Goal: Use online tool/utility: Utilize a website feature to perform a specific function

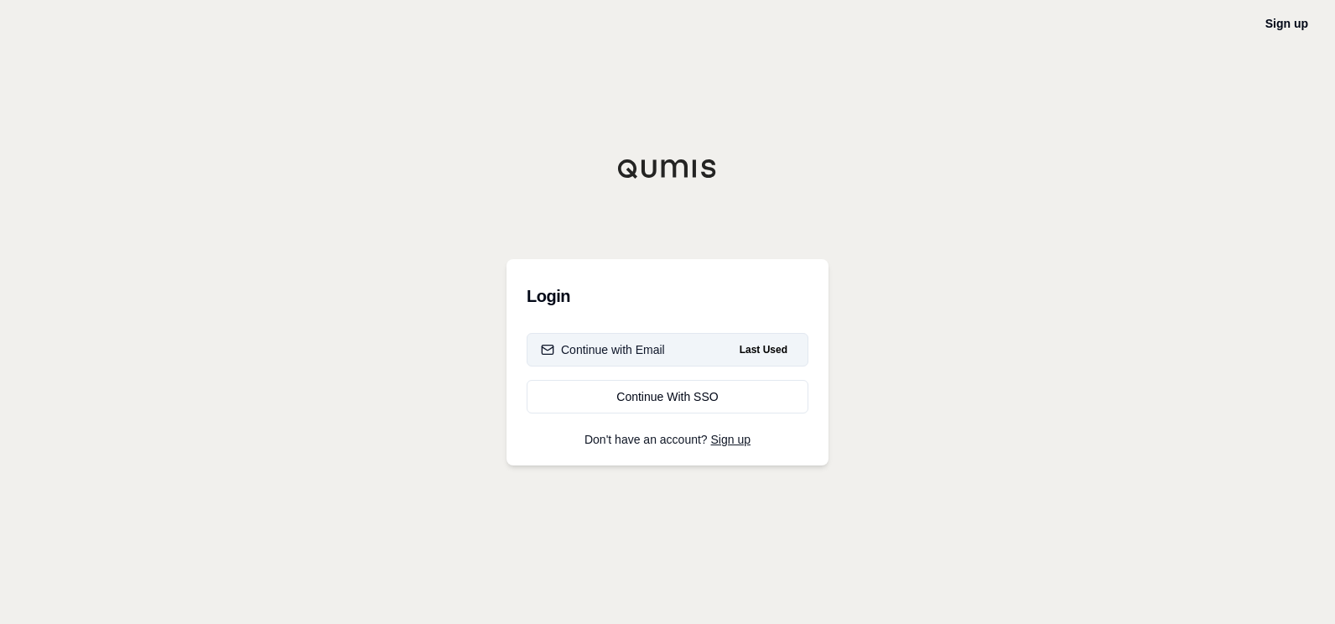
click at [628, 351] on div "Continue with Email" at bounding box center [603, 349] width 124 height 17
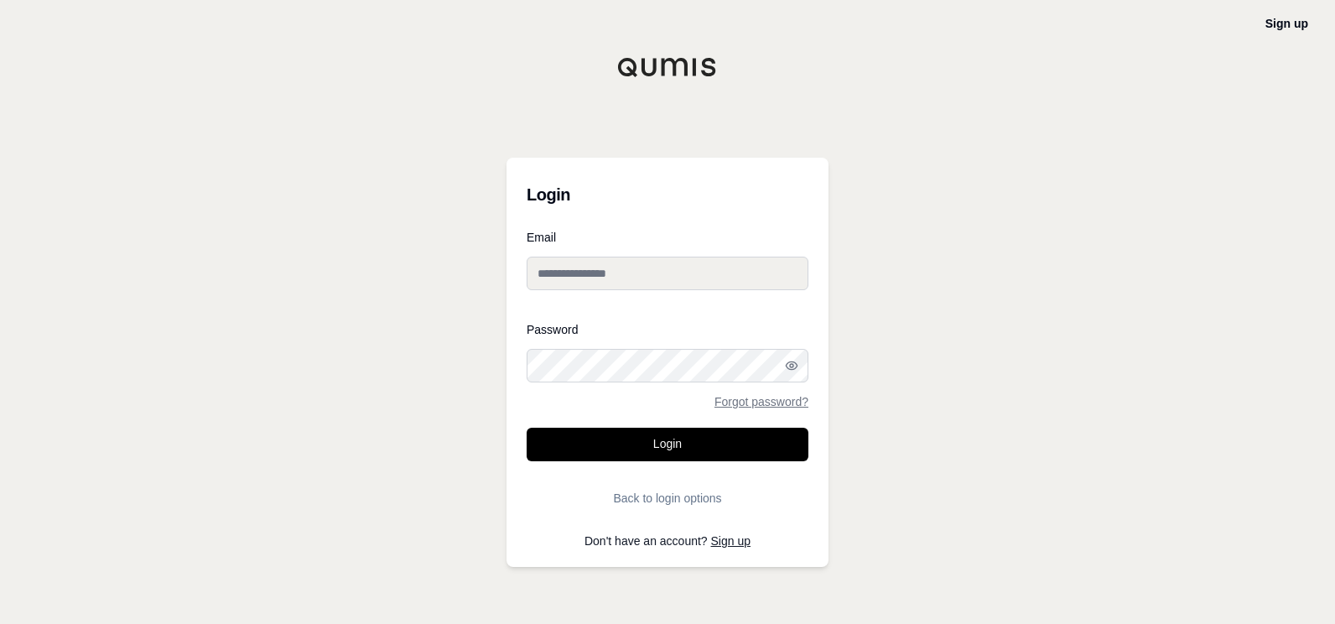
click at [583, 279] on input "Email" at bounding box center [668, 274] width 282 height 34
type input "**********"
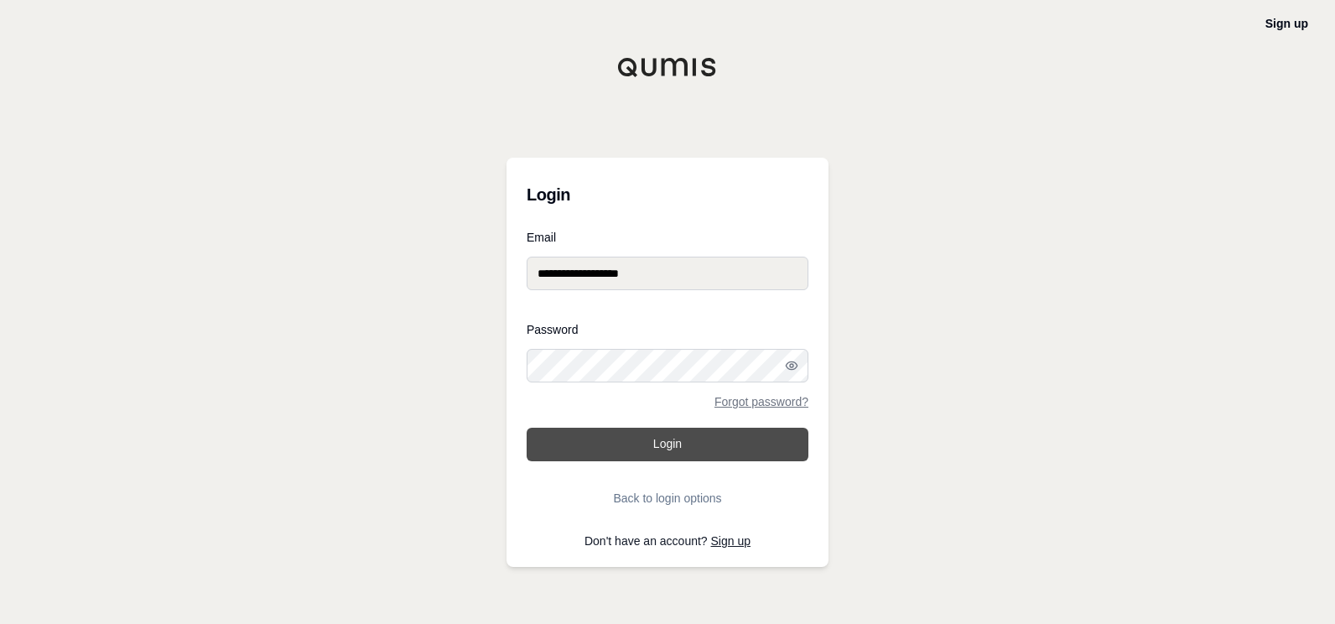
click at [658, 444] on button "Login" at bounding box center [668, 445] width 282 height 34
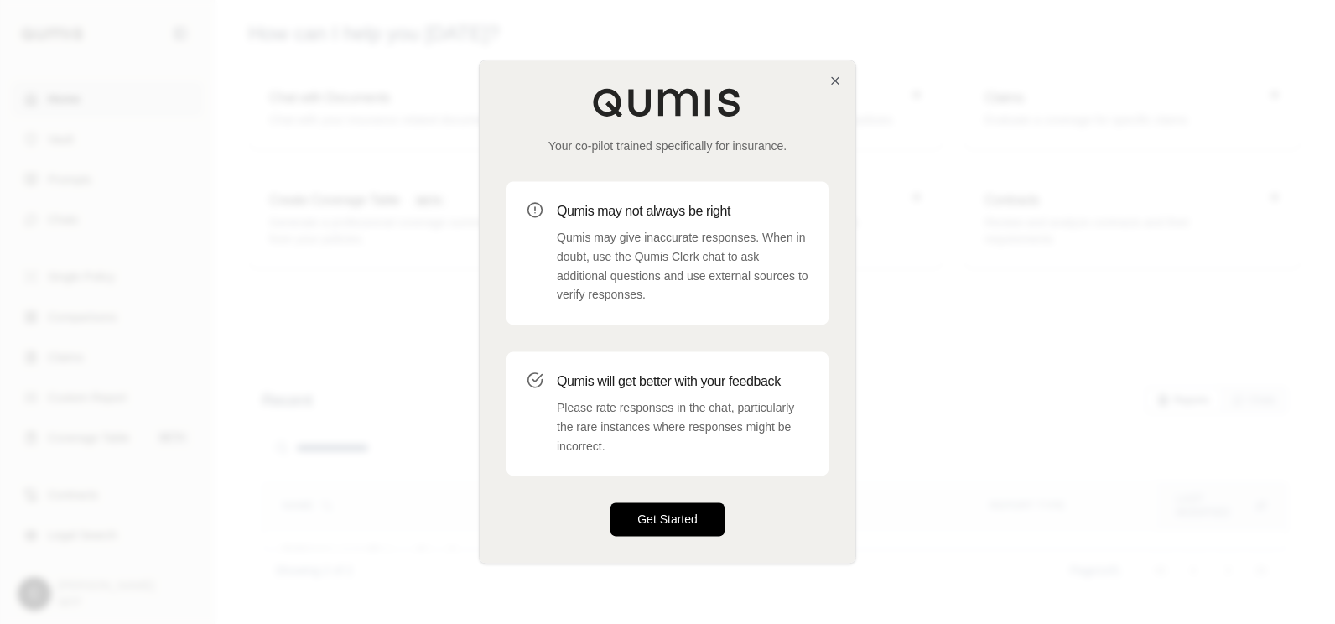
click at [691, 522] on button "Get Started" at bounding box center [668, 520] width 114 height 34
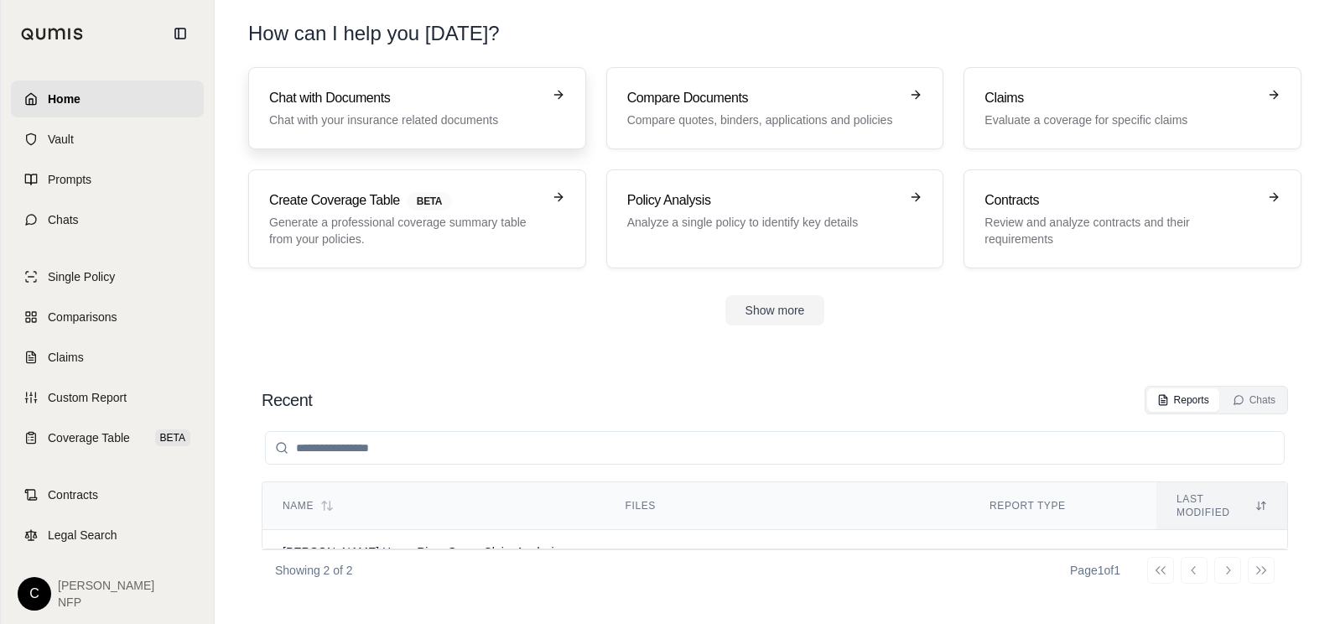
click at [331, 99] on h3 "Chat with Documents" at bounding box center [405, 98] width 273 height 20
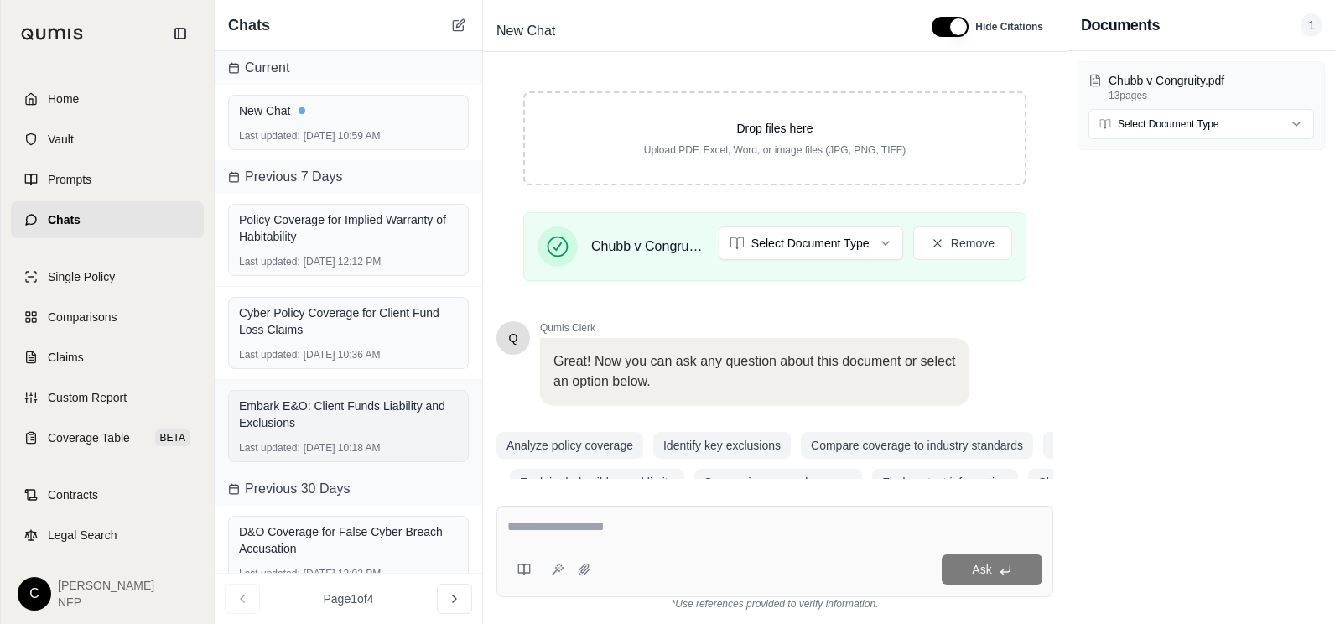
scroll to position [315, 0]
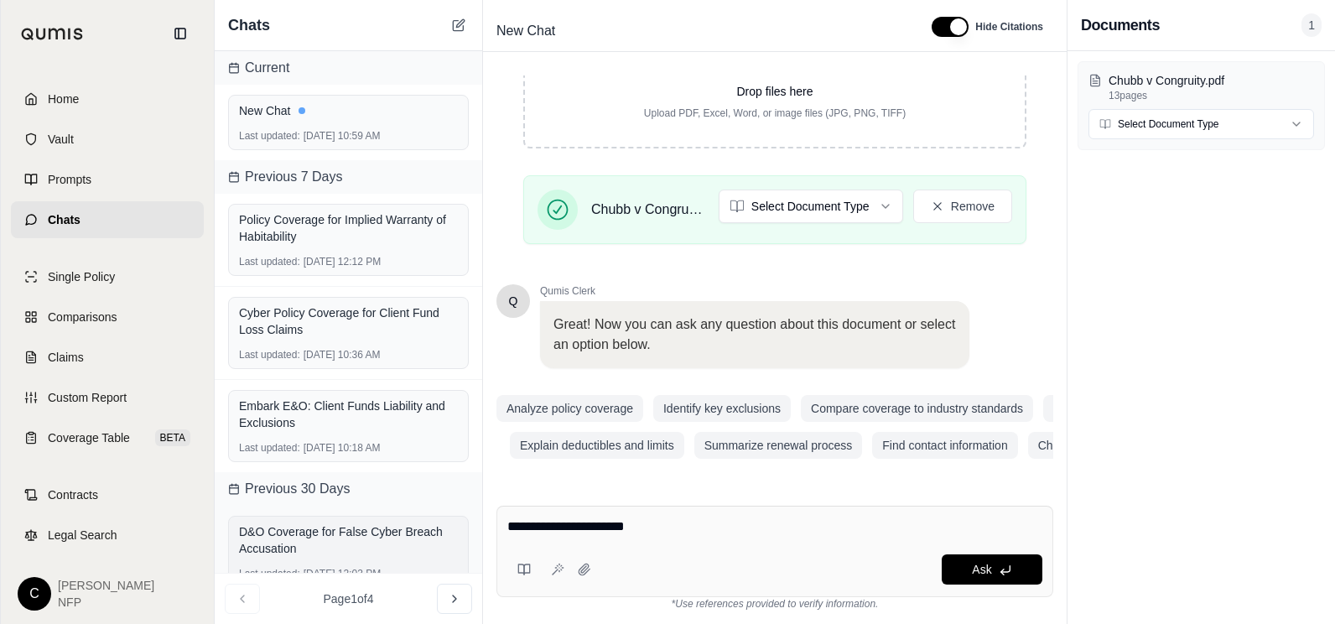
drag, startPoint x: 571, startPoint y: 528, endPoint x: 440, endPoint y: 528, distance: 130.8
click at [440, 528] on div "Chats Current New Chat Last updated: [DATE] 10:59 AM Previous 7 Days Policy Cov…" at bounding box center [775, 312] width 1121 height 624
type textarea "**********"
click at [1012, 569] on button "Ask" at bounding box center [992, 569] width 101 height 30
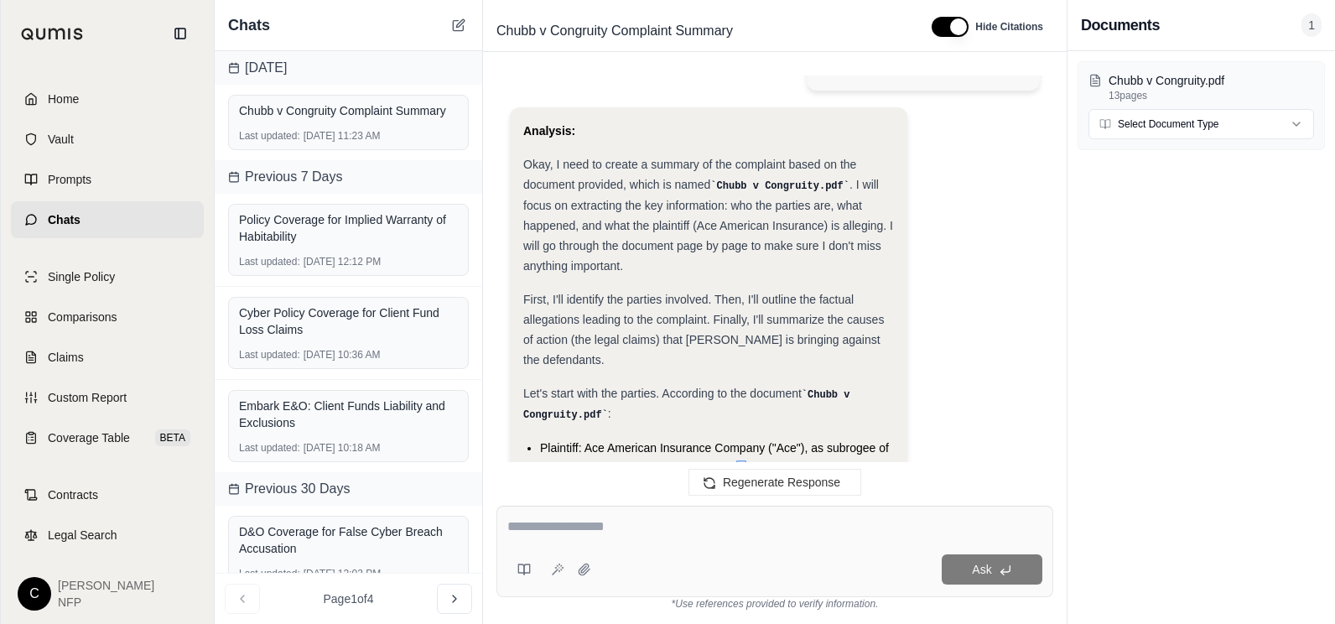
scroll to position [58, 0]
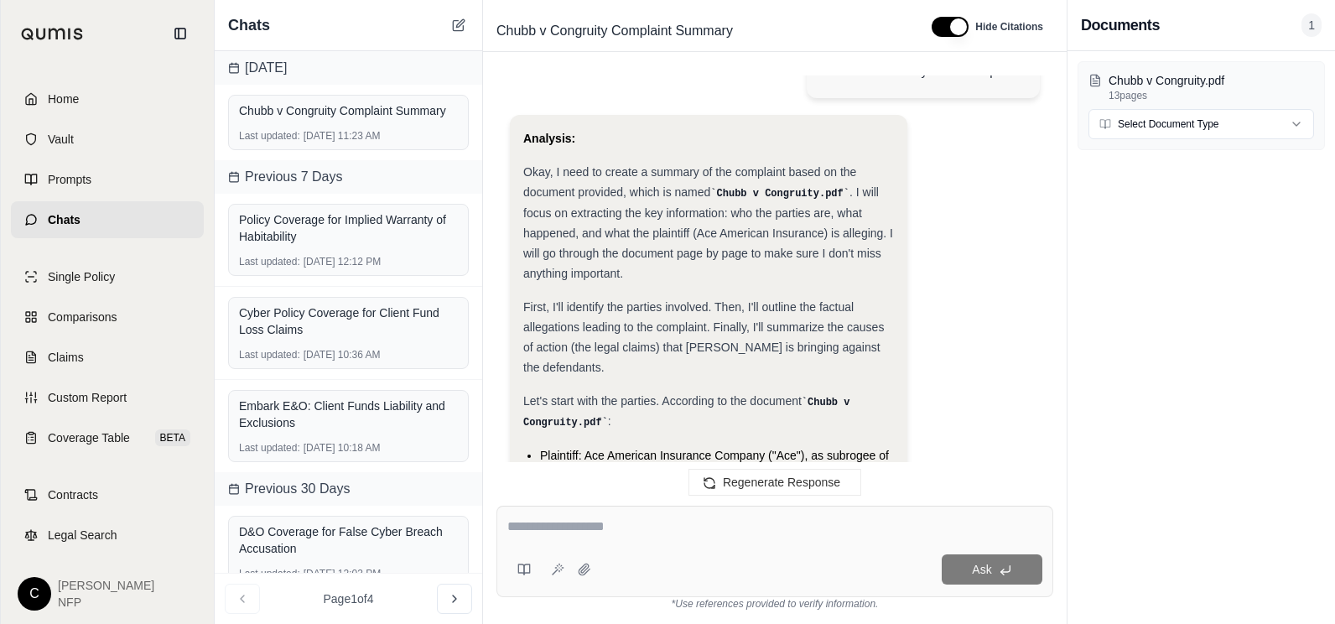
click at [694, 230] on span ". I will focus on extracting the key information: who the parties are, what hap…" at bounding box center [708, 232] width 370 height 95
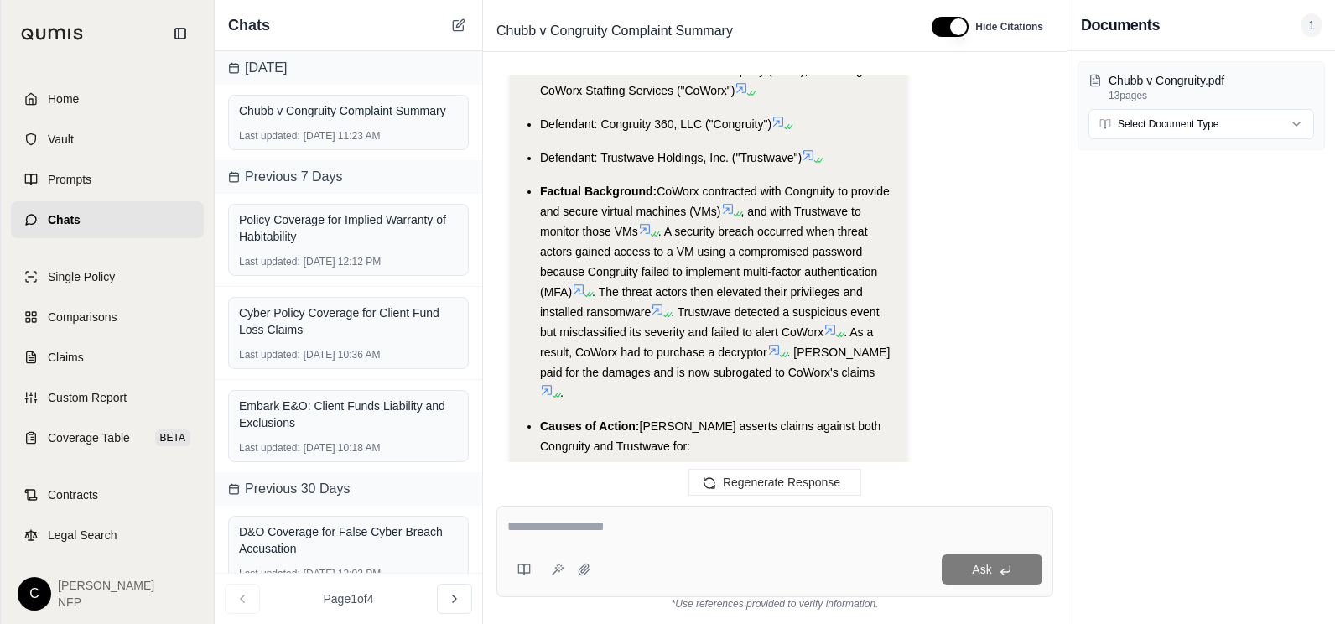
scroll to position [1735, 0]
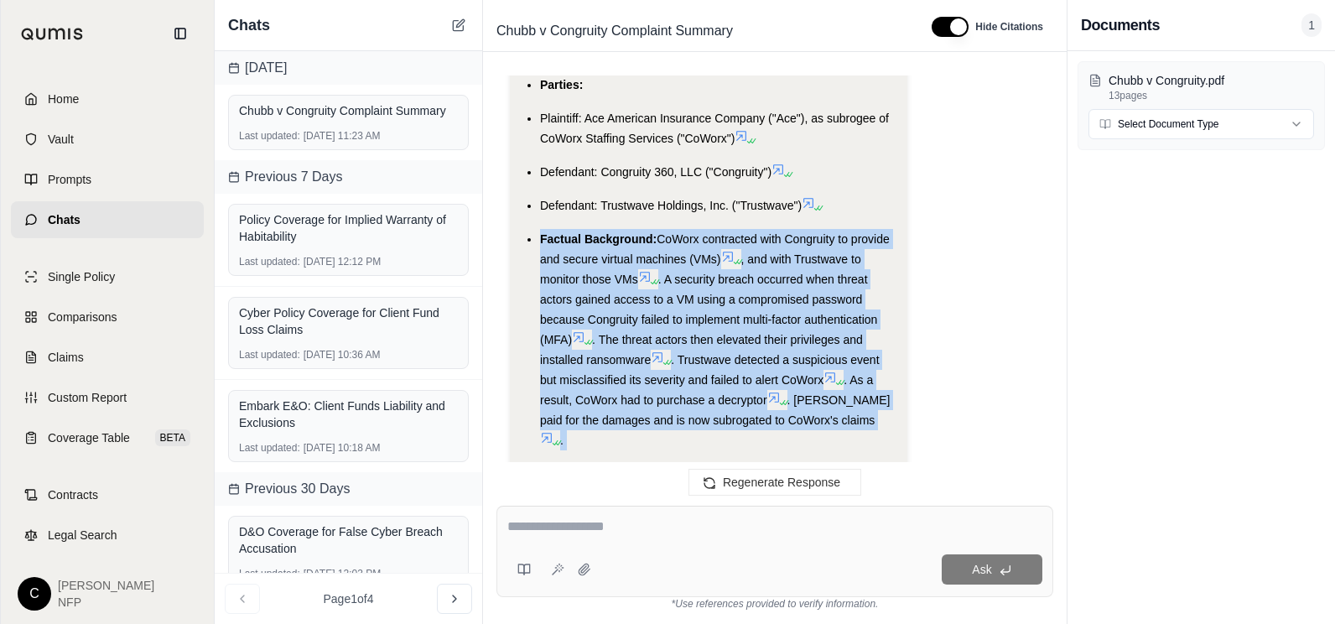
drag, startPoint x: 540, startPoint y: 216, endPoint x: 838, endPoint y: 409, distance: 355.2
click at [838, 409] on ul "Parties: Plaintiff: Ace American Insurance Company ("Ace"), as subrogee of CoWo…" at bounding box center [708, 357] width 371 height 564
drag, startPoint x: 838, startPoint y: 409, endPoint x: 766, endPoint y: 337, distance: 102.0
copy ul "Factual Background: CoWorx contracted with Congruity to provide and secure virt…"
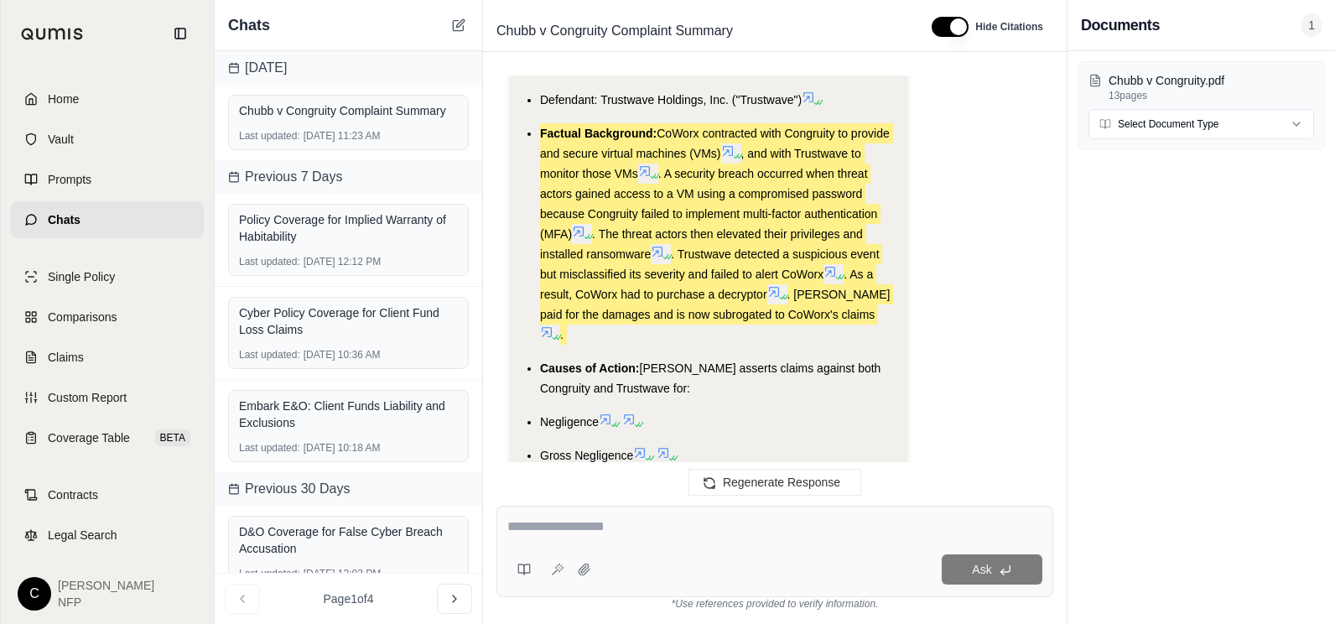
scroll to position [1987, 0]
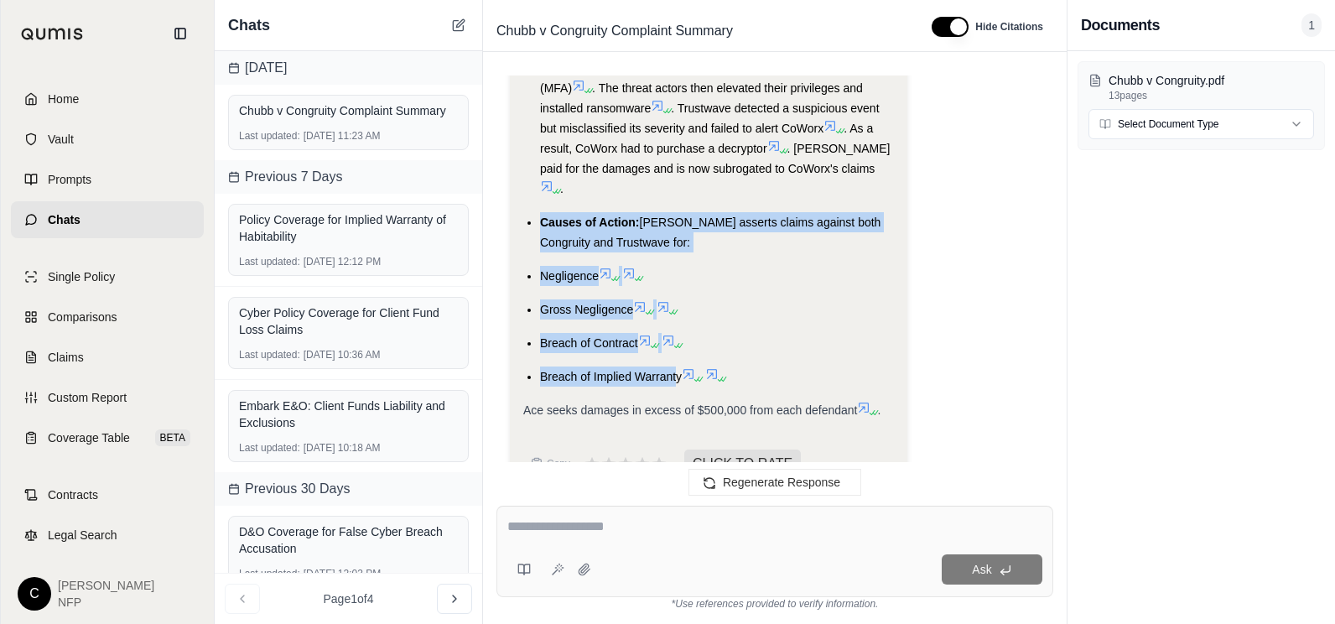
drag, startPoint x: 678, startPoint y: 335, endPoint x: 508, endPoint y: 169, distance: 236.6
click at [508, 169] on div "create a summary of the complaint Analysis: Okay, I need to create a summary of…" at bounding box center [775, 276] width 557 height 403
drag, startPoint x: 508, startPoint y: 169, endPoint x: 557, endPoint y: 179, distance: 49.7
copy ul "Causes of Action: [PERSON_NAME] asserts claims against both Congruity and Trust…"
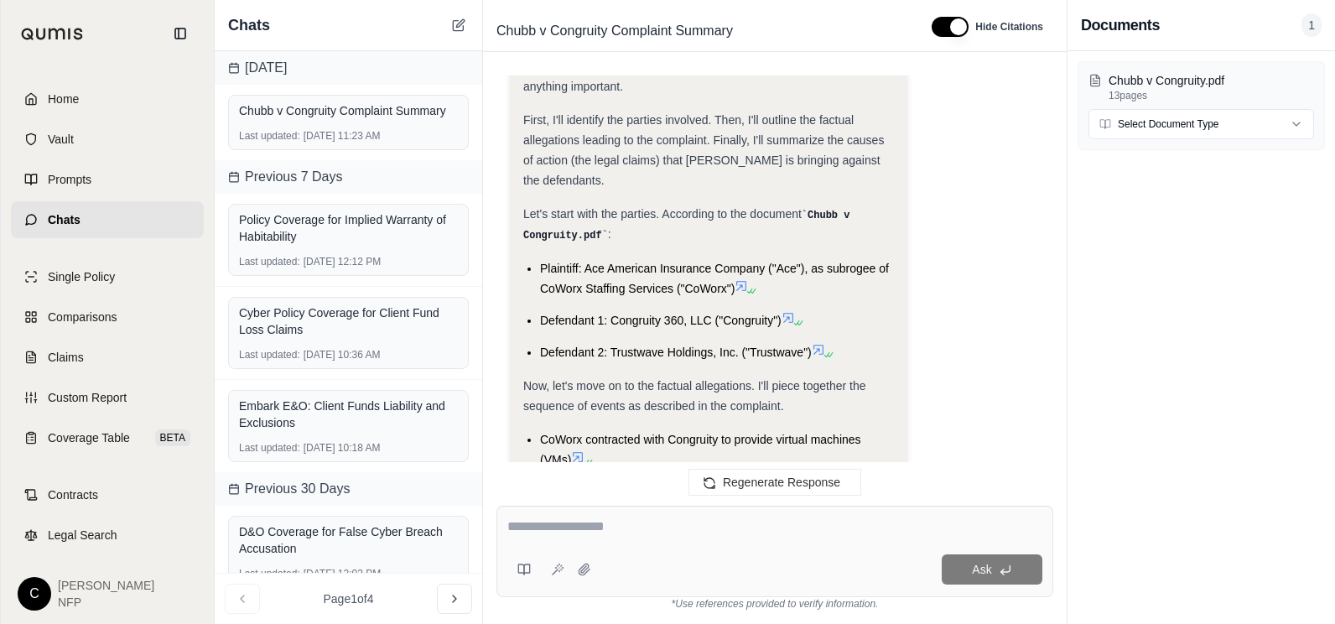
scroll to position [0, 0]
